Goal: Information Seeking & Learning: Learn about a topic

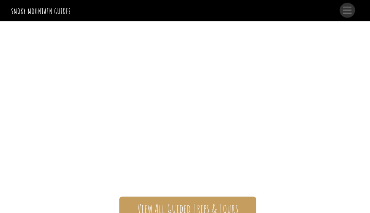
click at [344, 9] on span "Menu" at bounding box center [347, 10] width 8 height 7
click at [346, 13] on span "Menu" at bounding box center [347, 10] width 8 height 7
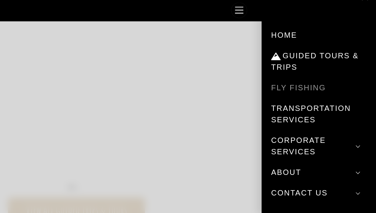
scroll to position [22, 0]
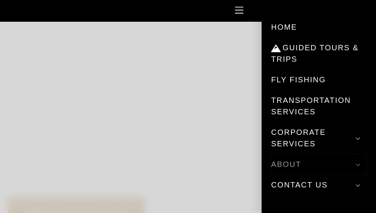
click at [298, 160] on link "About" at bounding box center [318, 164] width 95 height 21
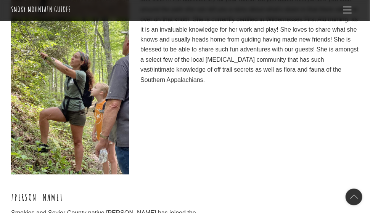
scroll to position [2155, 0]
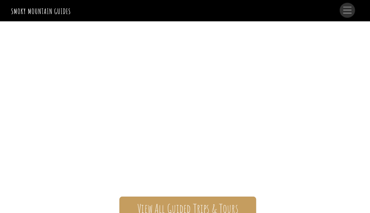
click at [344, 14] on link "Menu" at bounding box center [347, 10] width 15 height 15
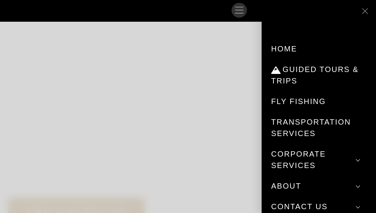
click at [250, 14] on header "Smoky Mountain Guides Search Home Guided Tours & Trips Fly Fishing Transportati…" at bounding box center [73, 10] width 353 height 21
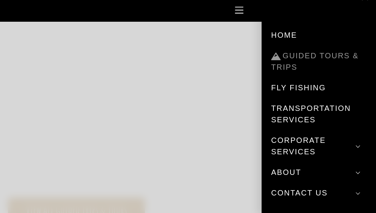
scroll to position [22, 0]
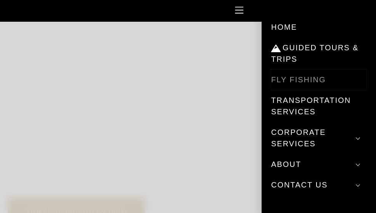
click at [296, 80] on link "Fly Fishing" at bounding box center [318, 79] width 95 height 21
